Goal: Navigation & Orientation: Find specific page/section

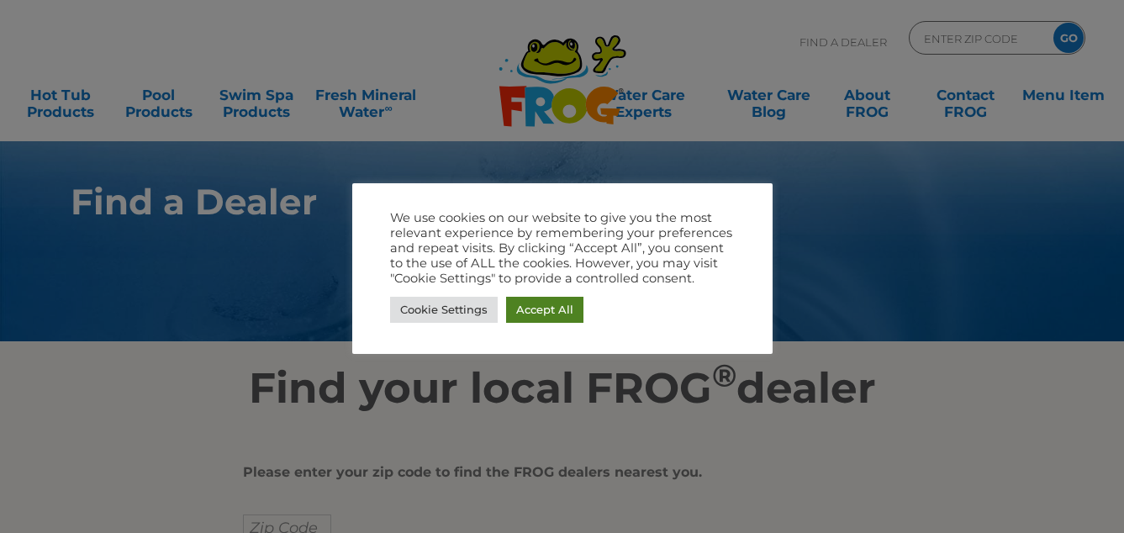
click at [511, 306] on link "Accept All" at bounding box center [544, 310] width 77 height 26
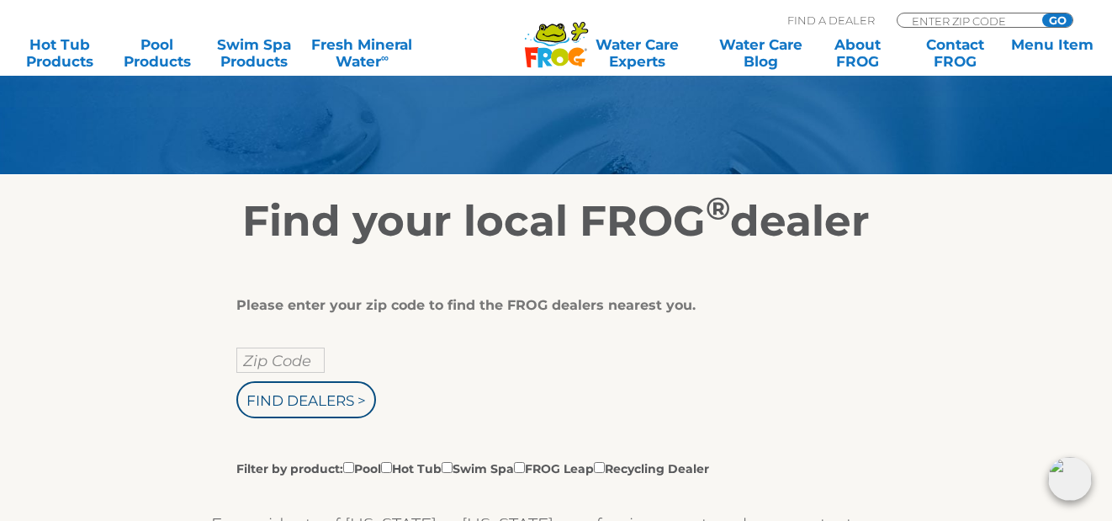
scroll to position [168, 0]
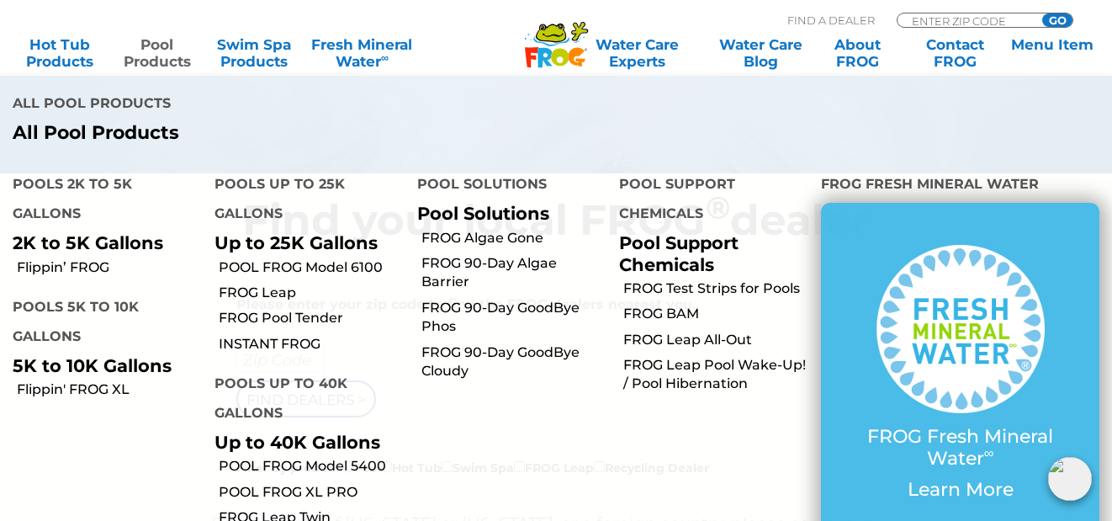
click at [181, 62] on link "Pool Products" at bounding box center [157, 53] width 87 height 34
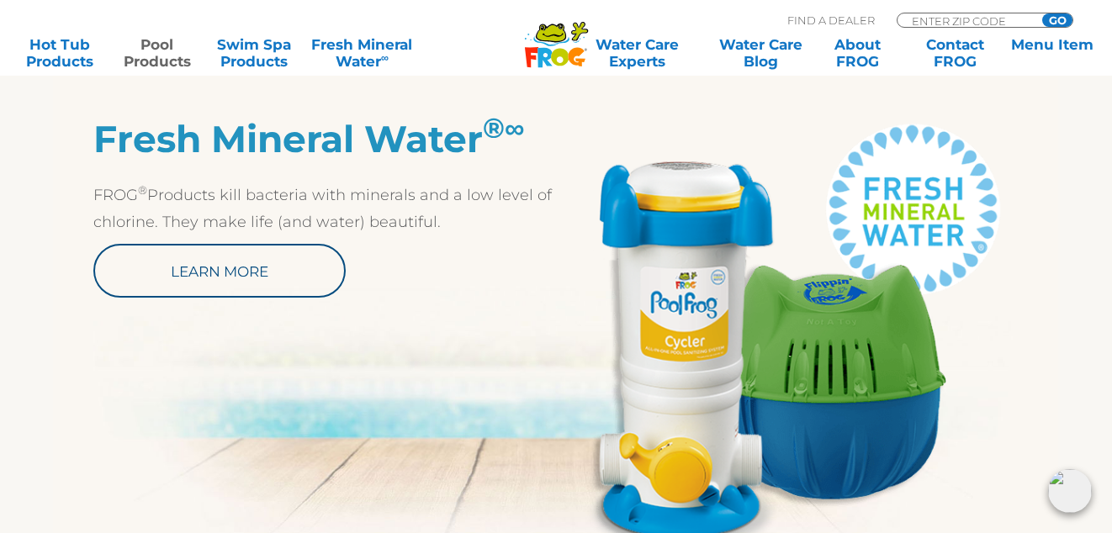
scroll to position [1009, 0]
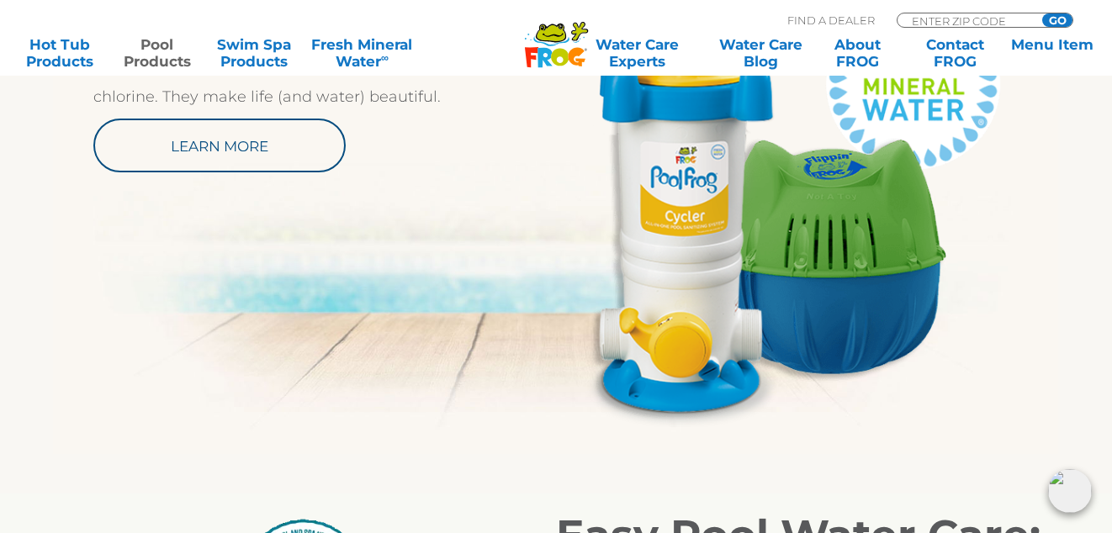
click at [870, 269] on img at bounding box center [787, 210] width 463 height 436
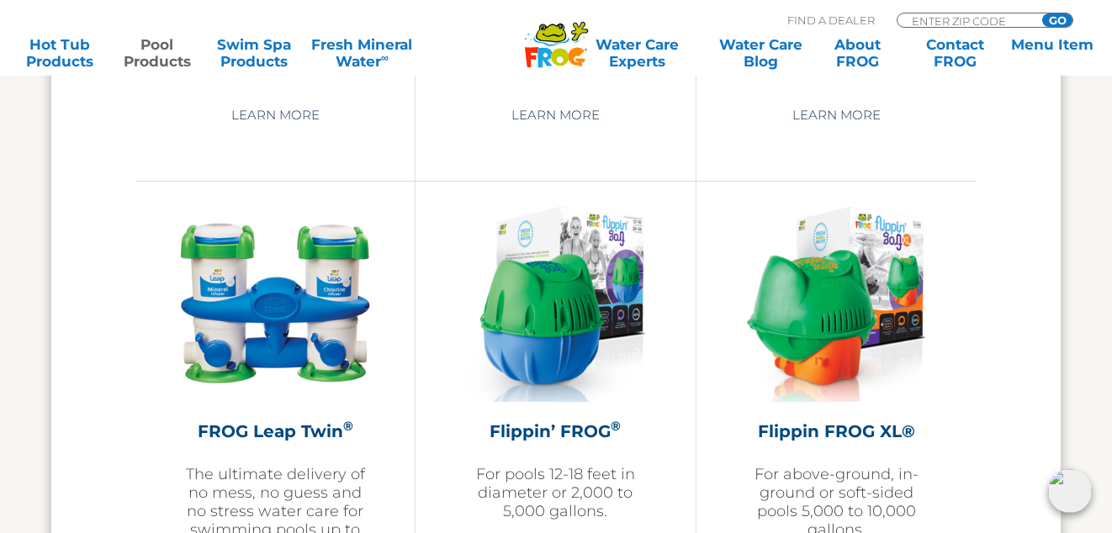
scroll to position [3532, 0]
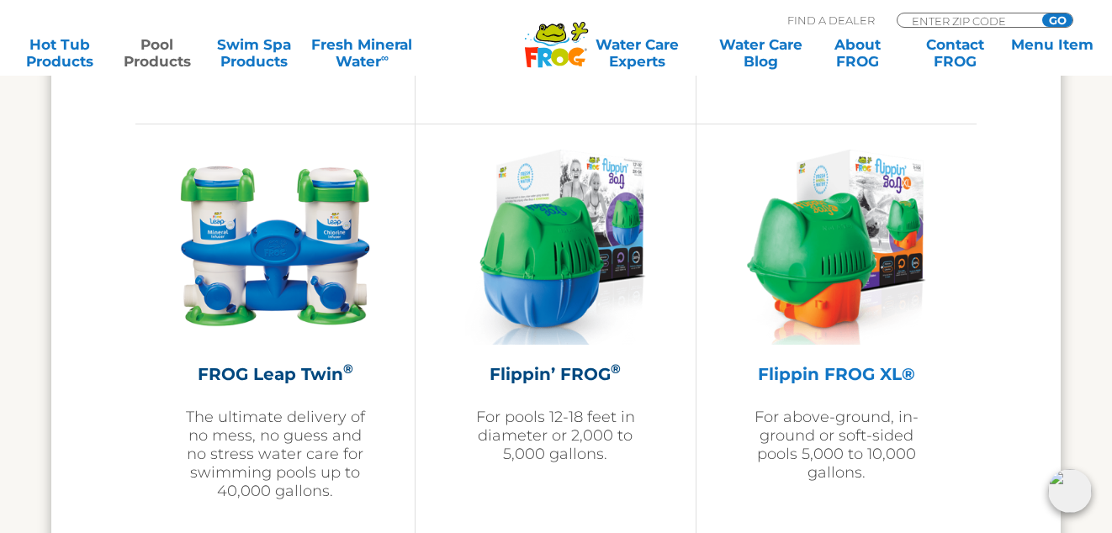
click at [852, 266] on img at bounding box center [836, 247] width 179 height 195
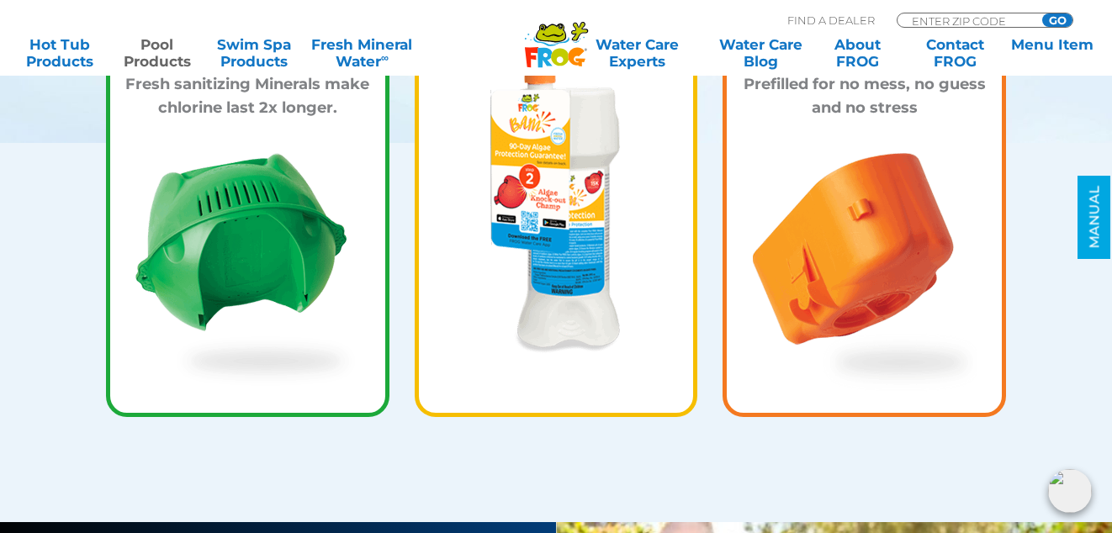
scroll to position [2775, 0]
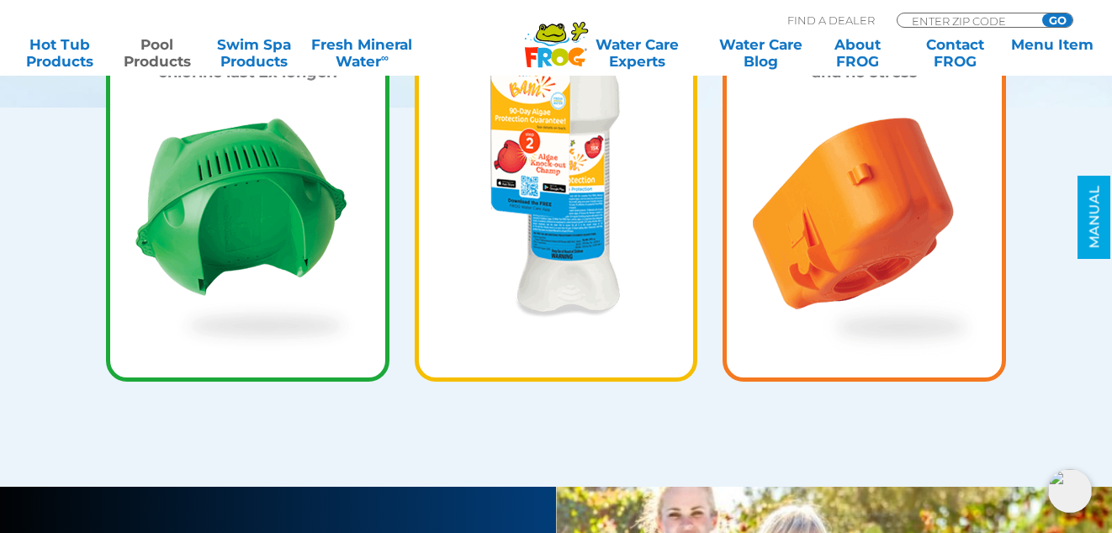
click at [868, 219] on img at bounding box center [865, 237] width 224 height 239
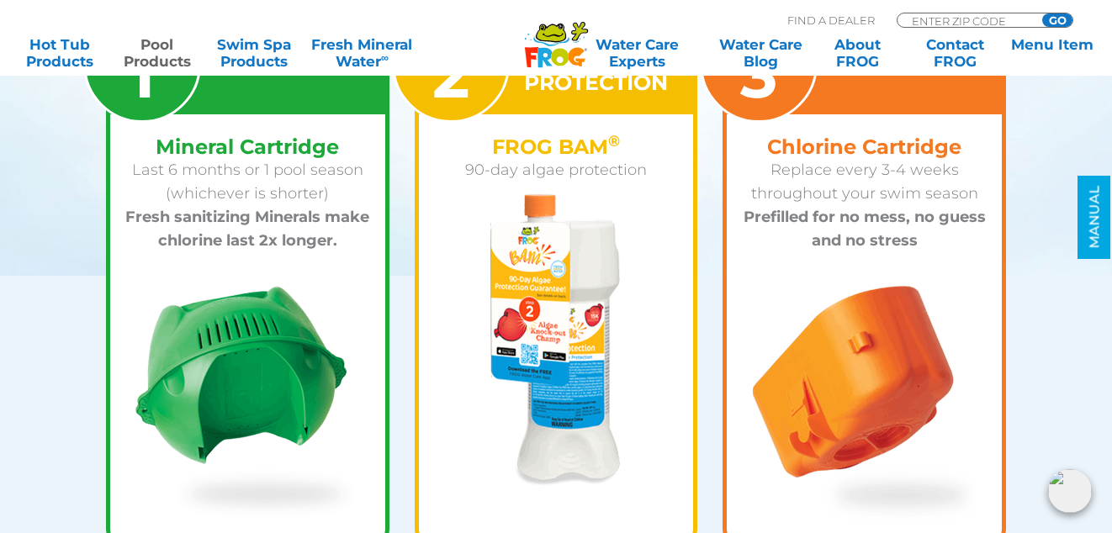
scroll to position [2523, 0]
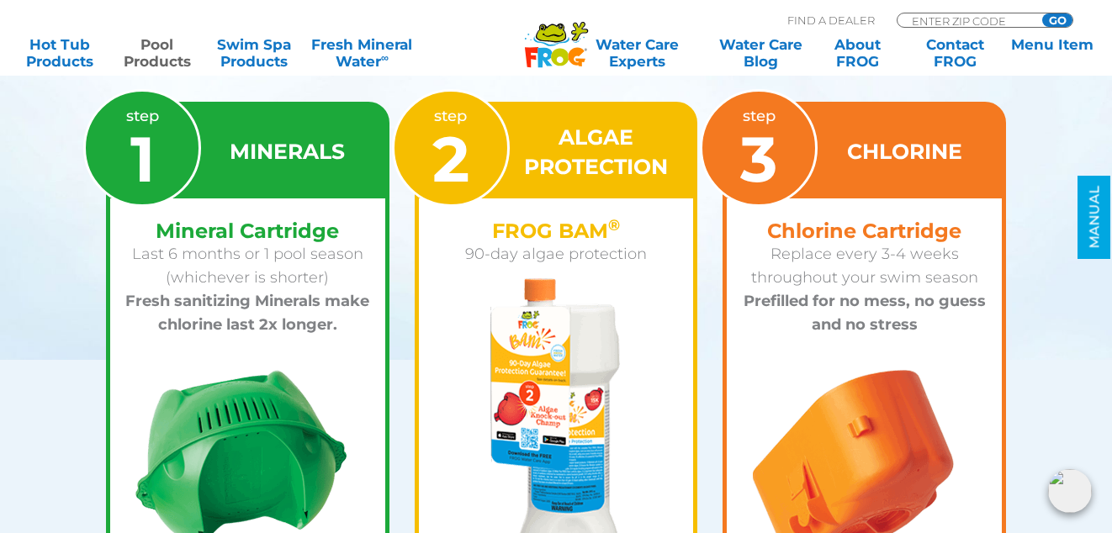
click at [880, 208] on div "Chlorine Cartridge Replace every 3-4 weeks throughout your swim season Prefille…" at bounding box center [864, 273] width 275 height 151
click at [1038, 45] on link "Menu Item" at bounding box center [1051, 53] width 87 height 34
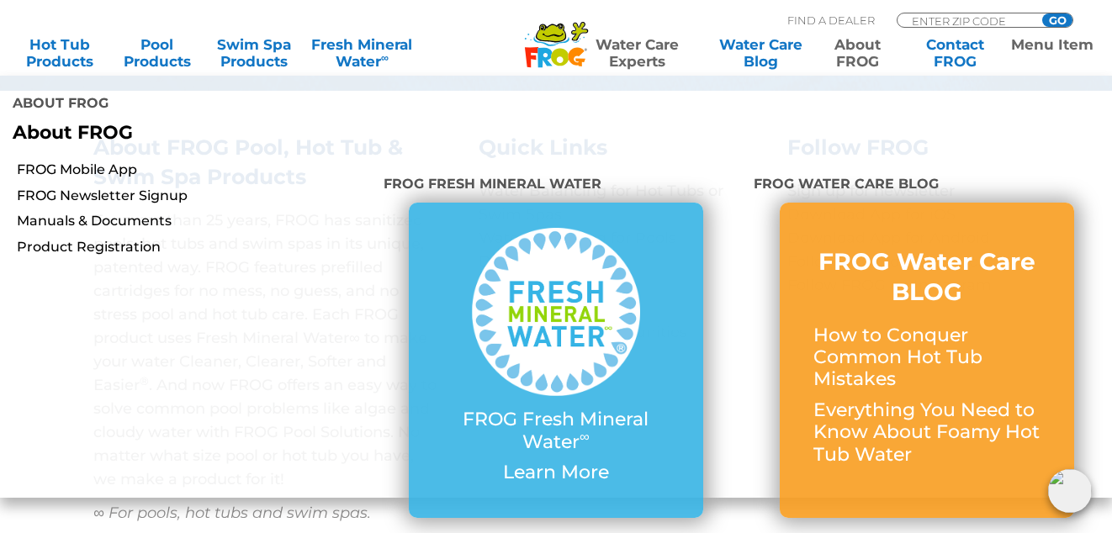
scroll to position [6956, 0]
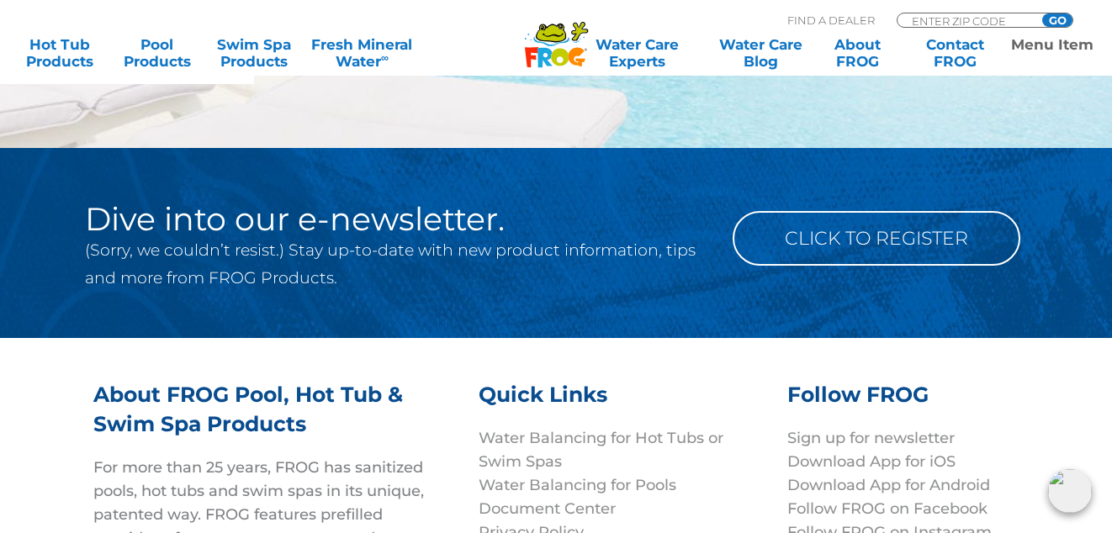
click at [997, 25] on div "MENU MENU Hot Tub Products All Hot Tub Products All Hot Tub Products FROG @ease…" at bounding box center [556, 39] width 1078 height 31
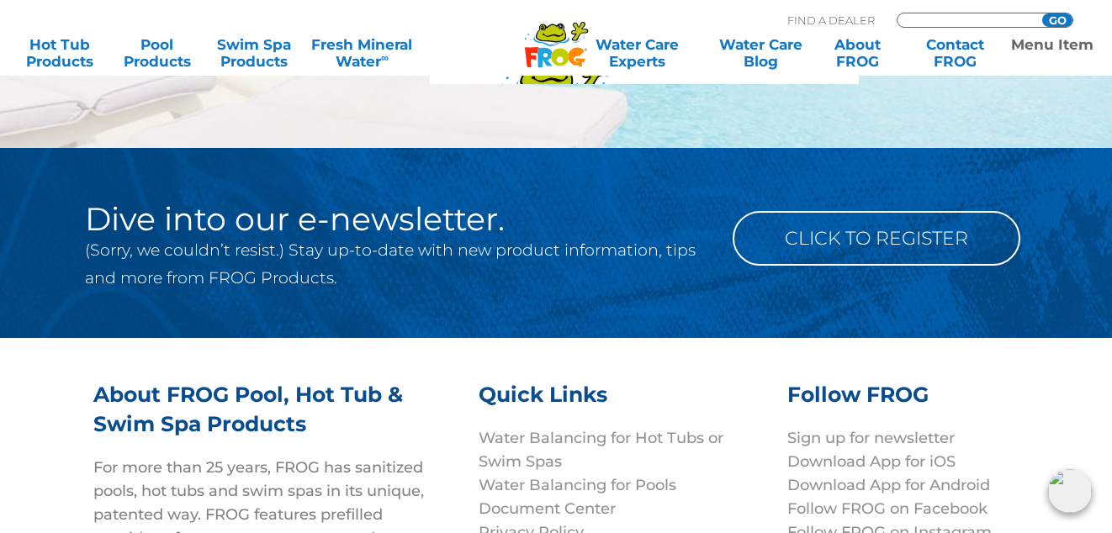
click at [987, 20] on input "Zip Code Form" at bounding box center [967, 20] width 114 height 14
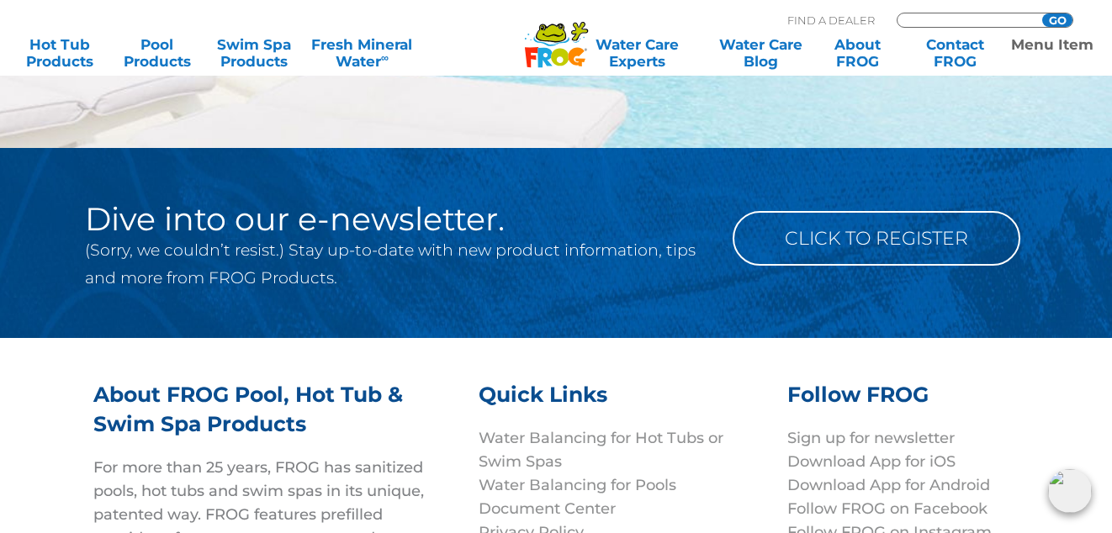
type input "52233"
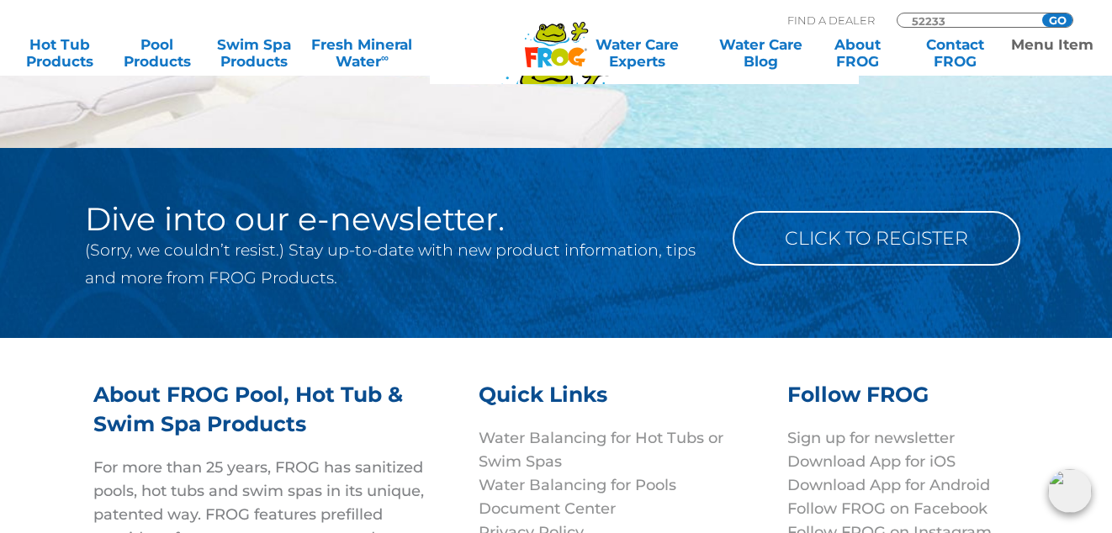
click at [1059, 18] on input "GO" at bounding box center [1057, 19] width 30 height 13
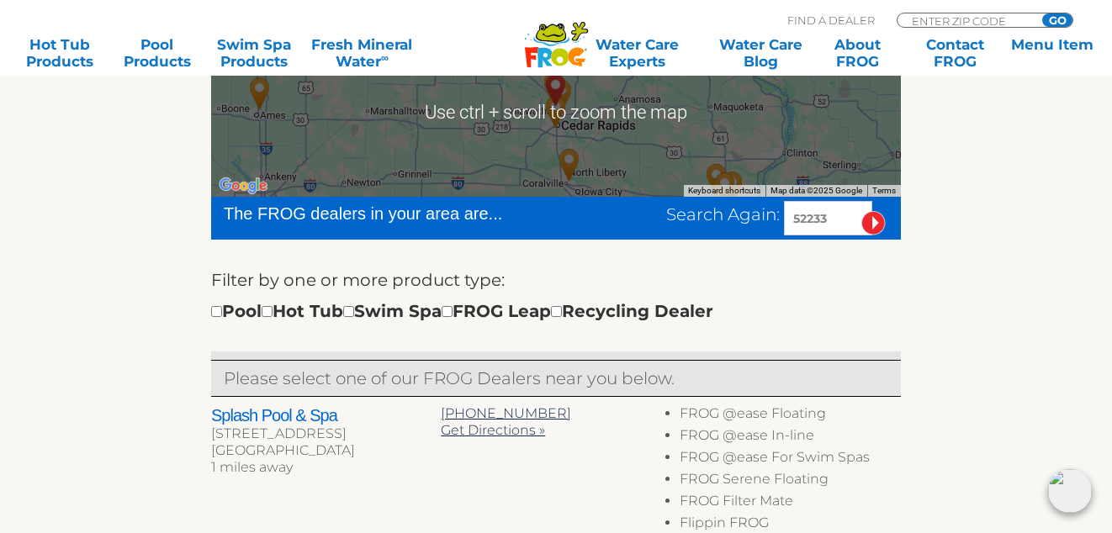
scroll to position [420, 0]
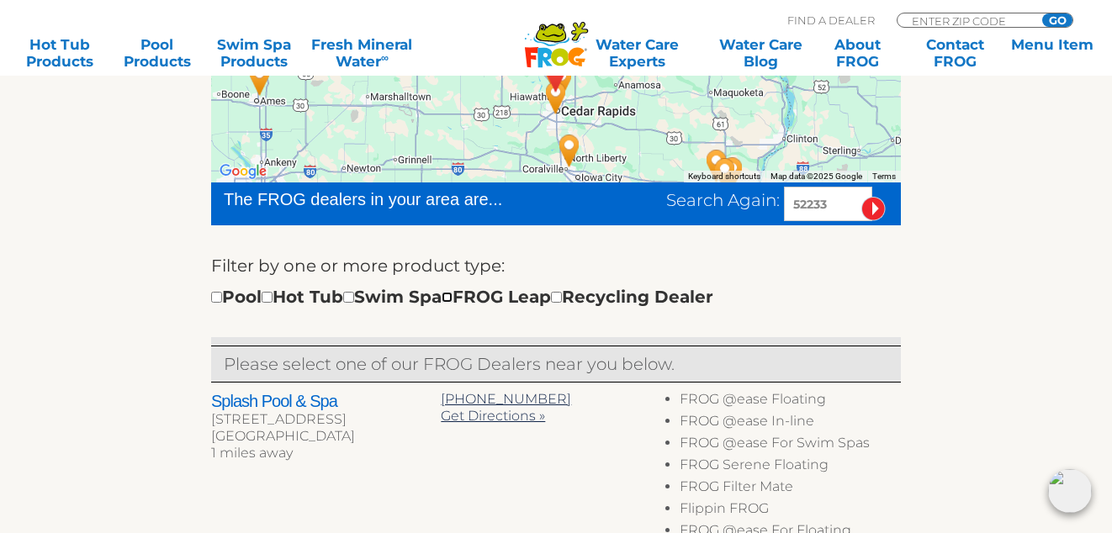
click at [452, 300] on input "checkbox" at bounding box center [447, 297] width 11 height 11
checkbox input "true"
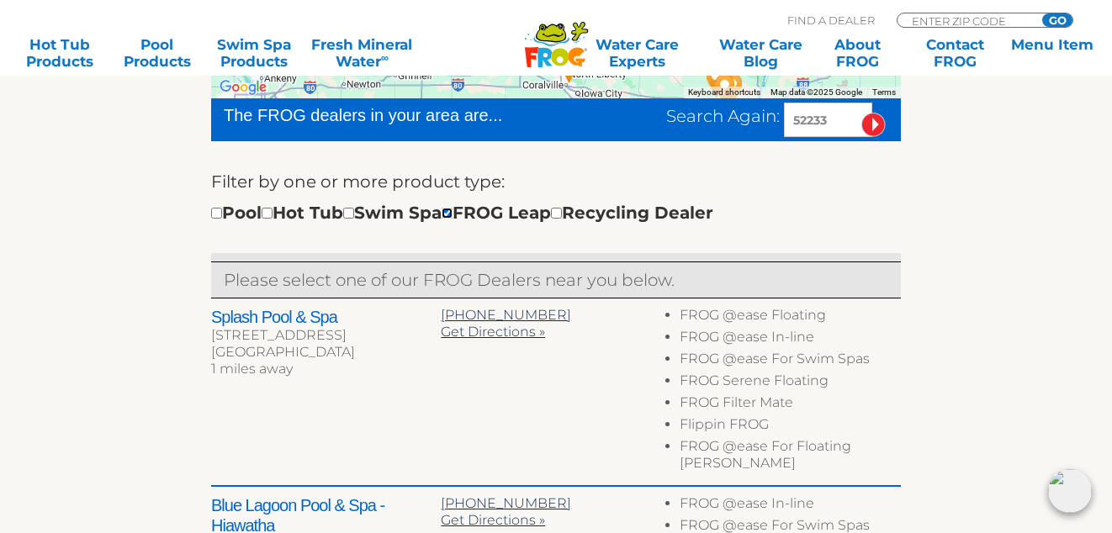
scroll to position [589, 0]
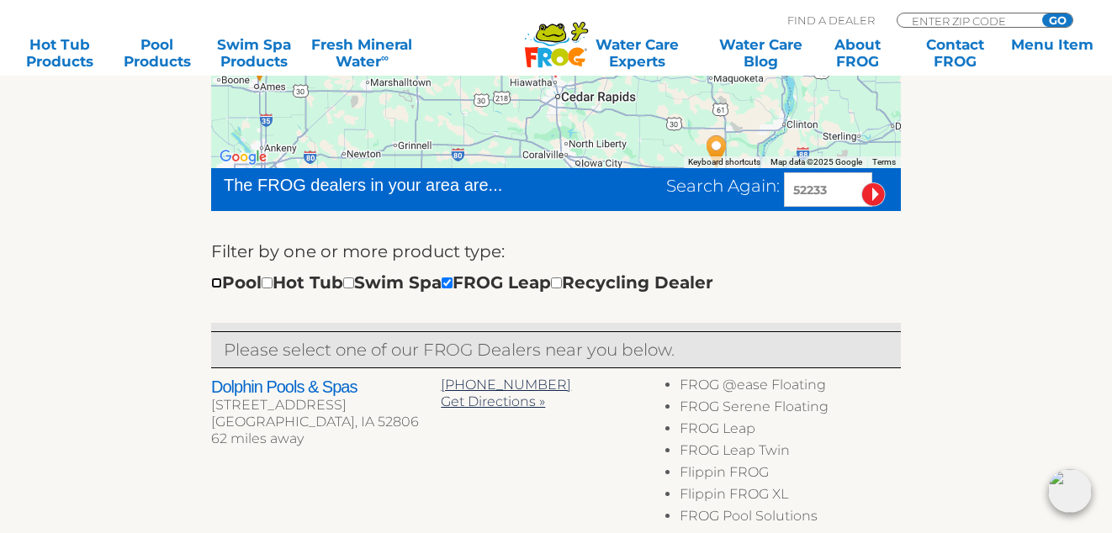
click at [217, 283] on input "checkbox" at bounding box center [216, 283] width 11 height 11
checkbox input "true"
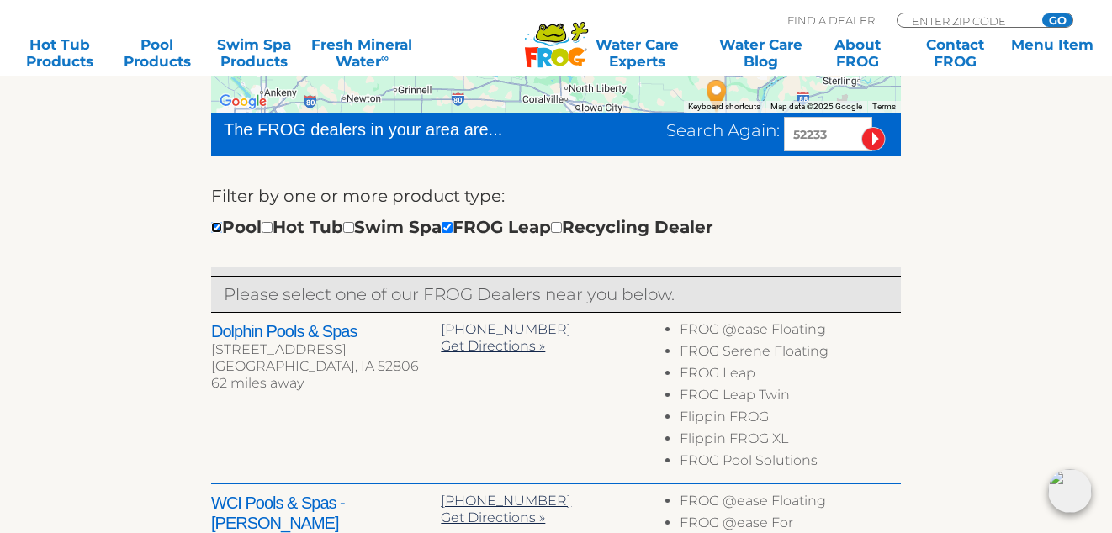
scroll to position [530, 0]
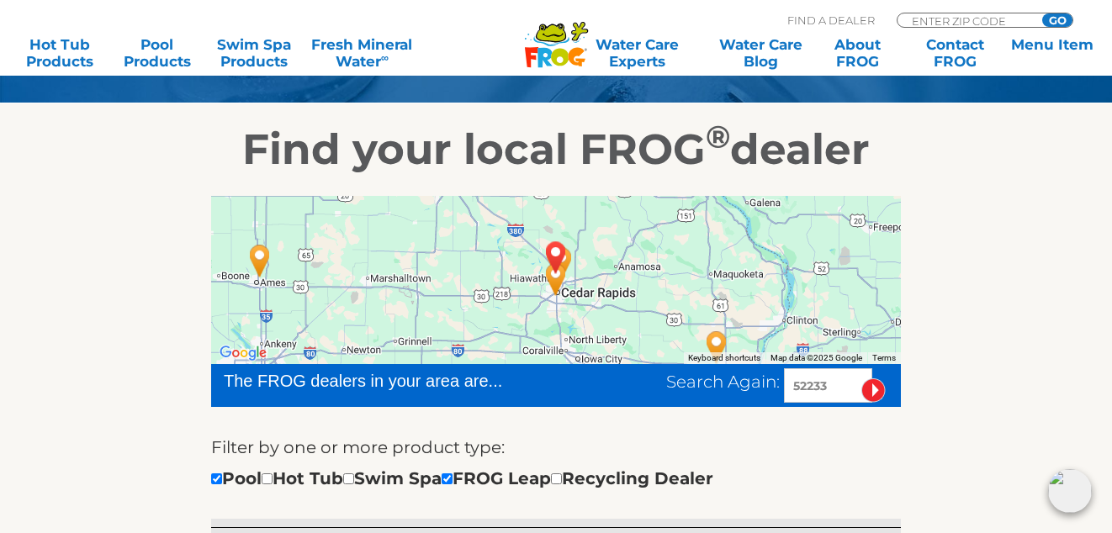
scroll to position [267, 0]
